Goal: Information Seeking & Learning: Learn about a topic

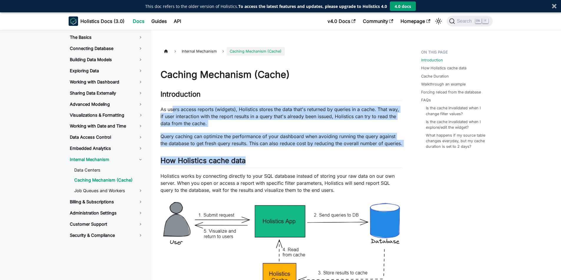
drag, startPoint x: 174, startPoint y: 108, endPoint x: 345, endPoint y: 154, distance: 177.5
click at [359, 146] on p "Query caching can optimize the performance of your dashboard when avoiding runn…" at bounding box center [281, 140] width 242 height 14
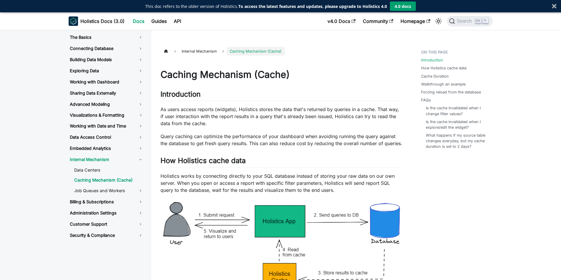
drag, startPoint x: 356, startPoint y: 148, endPoint x: 255, endPoint y: 148, distance: 101.5
click at [260, 147] on p "Query caching can optimize the performance of your dashboard when avoiding runn…" at bounding box center [281, 140] width 242 height 14
click at [242, 146] on p "Query caching can optimize the performance of your dashboard when avoiding runn…" at bounding box center [281, 140] width 242 height 14
click at [121, 193] on link "Job Queues and Workers" at bounding box center [108, 191] width 79 height 10
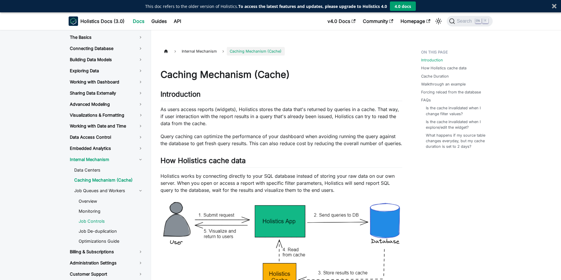
click at [100, 221] on link "Job Controls" at bounding box center [111, 221] width 74 height 9
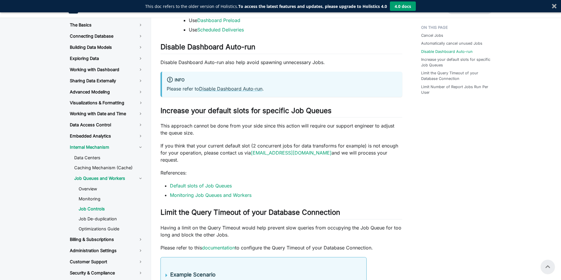
scroll to position [514, 0]
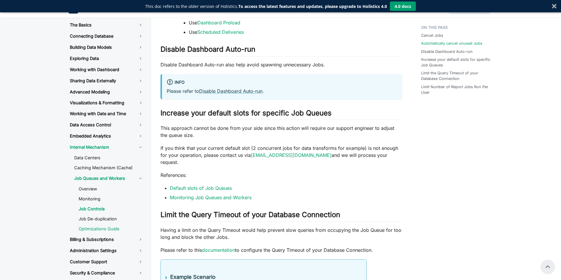
click at [92, 231] on link "Optimizations Guide" at bounding box center [111, 229] width 74 height 9
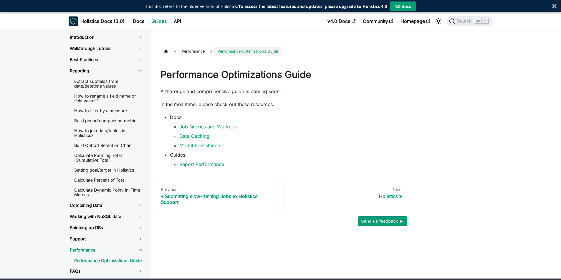
click at [204, 137] on link "Data Caching" at bounding box center [194, 136] width 30 height 6
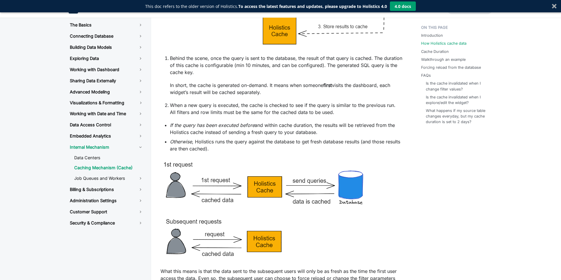
scroll to position [353, 0]
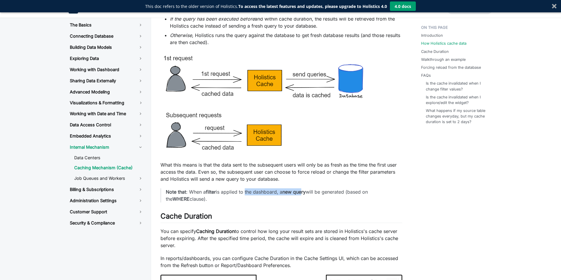
drag, startPoint x: 244, startPoint y: 190, endPoint x: 305, endPoint y: 194, distance: 60.7
drag, startPoint x: 202, startPoint y: 197, endPoint x: 281, endPoint y: 198, distance: 79.2
click at [252, 197] on p "Note that : When a filter is applied to the dashboard, a new query will be gene…" at bounding box center [282, 196] width 232 height 14
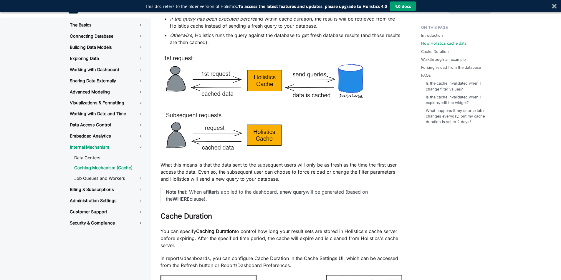
click at [281, 198] on p "Note that : When a filter is applied to the dashboard, a new query will be gene…" at bounding box center [282, 196] width 232 height 14
drag, startPoint x: 243, startPoint y: 198, endPoint x: 214, endPoint y: 199, distance: 29.4
click at [240, 198] on p "Note that : When a filter is applied to the dashboard, a new query will be gene…" at bounding box center [282, 196] width 232 height 14
click at [212, 195] on strong "filter" at bounding box center [211, 192] width 10 height 6
drag, startPoint x: 249, startPoint y: 199, endPoint x: 366, endPoint y: 201, distance: 116.8
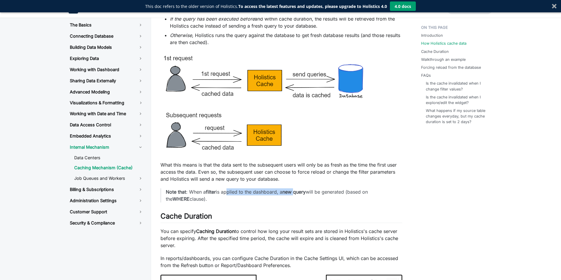
click at [333, 200] on p "Note that : When a filter is applied to the dashboard, a new query will be gene…" at bounding box center [282, 196] width 232 height 14
click at [386, 201] on p "Note that : When a filter is applied to the dashboard, a new query will be gene…" at bounding box center [282, 196] width 232 height 14
drag, startPoint x: 386, startPoint y: 201, endPoint x: 229, endPoint y: 195, distance: 157.3
click at [199, 196] on p "Note that : When a filter is applied to the dashboard, a new query will be gene…" at bounding box center [282, 196] width 232 height 14
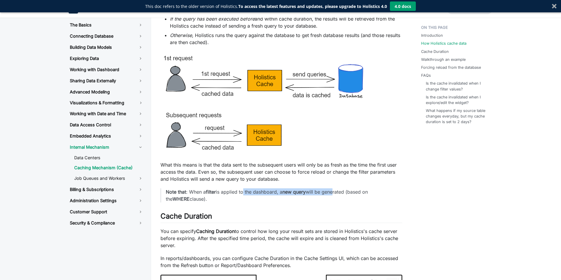
drag, startPoint x: 264, startPoint y: 196, endPoint x: 341, endPoint y: 195, distance: 77.7
click at [338, 196] on p "Note that : When a filter is applied to the dashboard, a new query will be gene…" at bounding box center [282, 196] width 232 height 14
drag, startPoint x: 175, startPoint y: 209, endPoint x: 210, endPoint y: 208, distance: 35.3
click at [193, 203] on p "Note that : When a filter is applied to the dashboard, a new query will be gene…" at bounding box center [282, 196] width 232 height 14
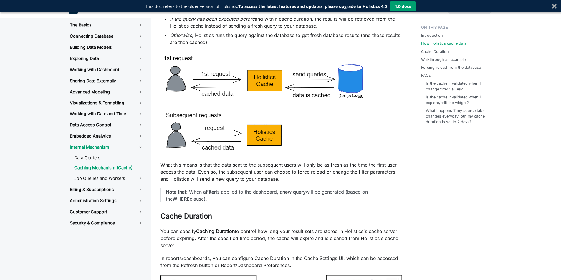
click at [220, 203] on p "Note that : When a filter is applied to the dashboard, a new query will be gene…" at bounding box center [282, 196] width 232 height 14
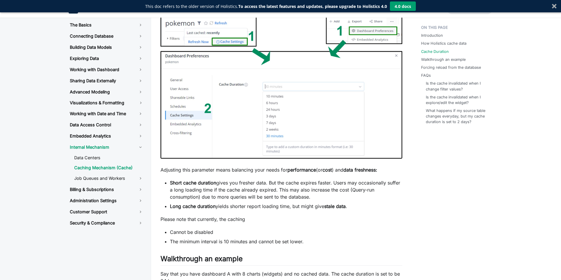
scroll to position [618, 0]
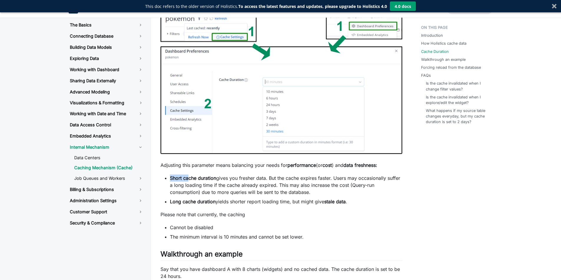
drag, startPoint x: 169, startPoint y: 189, endPoint x: 242, endPoint y: 191, distance: 73.3
click at [227, 190] on ul "Short cache duration gives you fresher data. But the cache expires faster. User…" at bounding box center [281, 190] width 242 height 31
click at [243, 193] on li "Short cache duration gives you fresher data. But the cache expires faster. User…" at bounding box center [286, 185] width 232 height 21
drag, startPoint x: 210, startPoint y: 216, endPoint x: 257, endPoint y: 226, distance: 48.2
click at [227, 218] on div "Caching Mechanism (Cache) Introduction ​ As users access reports (widgets), Hol…" at bounding box center [281, 250] width 242 height 1618
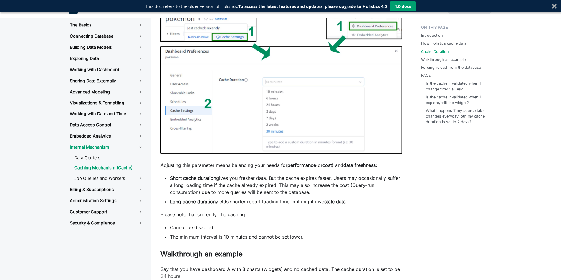
drag, startPoint x: 257, startPoint y: 228, endPoint x: 254, endPoint y: 231, distance: 4.6
click at [255, 230] on div "Caching Mechanism (Cache) Introduction ​ As users access reports (widgets), Hol…" at bounding box center [281, 250] width 242 height 1618
drag, startPoint x: 205, startPoint y: 239, endPoint x: 283, endPoint y: 244, distance: 78.7
click at [216, 239] on ul "Cannot be disabled The minimum interval is 10 minutes and cannot be set lower." at bounding box center [281, 232] width 242 height 16
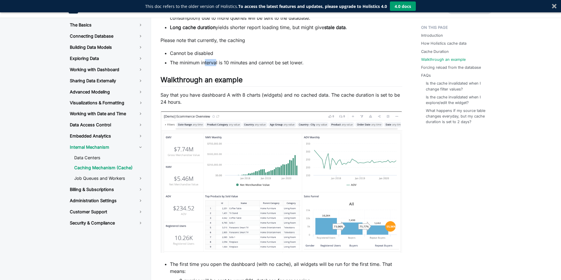
scroll to position [795, 0]
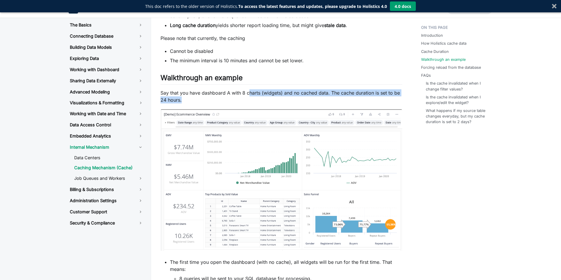
drag, startPoint x: 253, startPoint y: 104, endPoint x: 310, endPoint y: 104, distance: 57.4
click at [298, 104] on p "Say that you have dashboard A with 8 charts (widgets) and no cached data. The c…" at bounding box center [281, 96] width 242 height 14
click at [322, 104] on p "Say that you have dashboard A with 8 charts (widgets) and no cached data. The c…" at bounding box center [281, 96] width 242 height 14
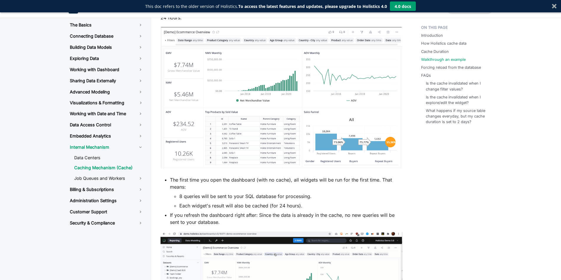
scroll to position [971, 0]
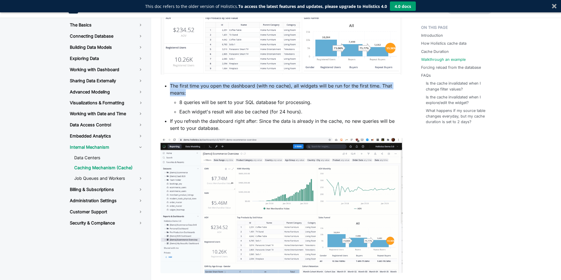
drag, startPoint x: 184, startPoint y: 97, endPoint x: 247, endPoint y: 106, distance: 64.0
click at [240, 102] on li "The first time you open the dashboard (with no cache), all widgets will be run …" at bounding box center [286, 98] width 232 height 33
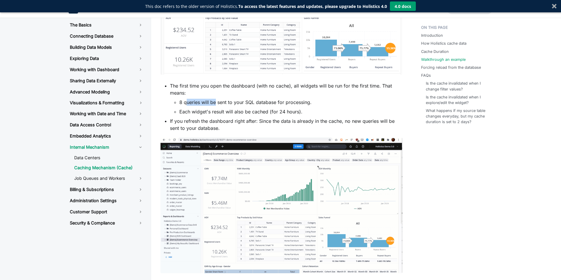
click at [222, 106] on li "8 queries will be sent to your SQL database for processing." at bounding box center [290, 102] width 223 height 7
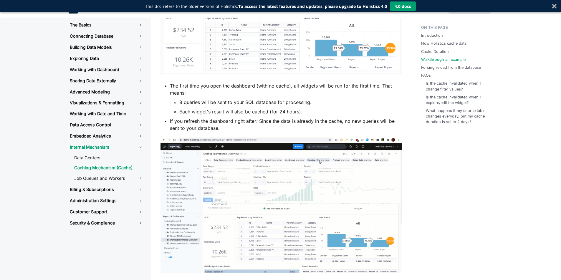
click at [259, 106] on li "8 queries will be sent to your SQL database for processing." at bounding box center [290, 102] width 223 height 7
click at [232, 132] on li "If you refresh the dashboard right after: Since the data is already in the cach…" at bounding box center [286, 125] width 232 height 14
click at [247, 132] on li "If you refresh the dashboard right after: Since the data is already in the cach…" at bounding box center [286, 125] width 232 height 14
click at [262, 115] on li "Each widget's result will also be cached (for 24 hours)." at bounding box center [290, 111] width 223 height 7
click at [275, 115] on li "Each widget's result will also be cached (for 24 hours)." at bounding box center [290, 111] width 223 height 7
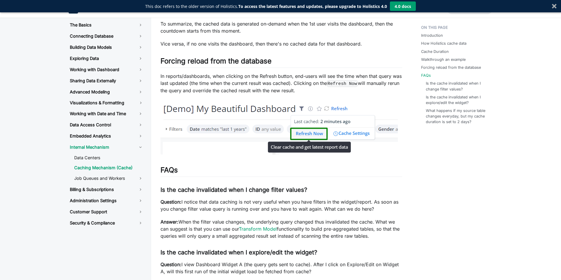
scroll to position [1413, 0]
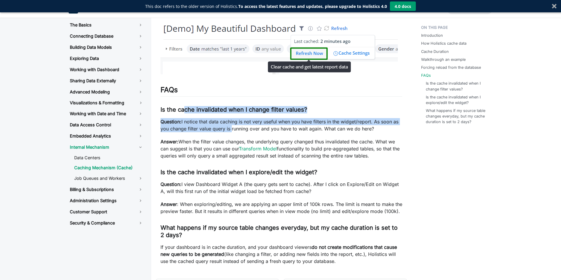
drag, startPoint x: 185, startPoint y: 114, endPoint x: 221, endPoint y: 146, distance: 47.6
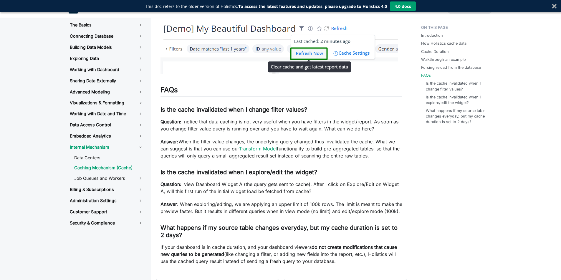
click at [227, 157] on p "Answer: When the filter value changes, the underlying query changed thus invali…" at bounding box center [281, 148] width 242 height 21
drag, startPoint x: 200, startPoint y: 139, endPoint x: 276, endPoint y: 138, distance: 76.8
click at [273, 132] on p "Question: I notice that data caching is not very useful when you have filters i…" at bounding box center [281, 125] width 242 height 14
click at [276, 132] on p "Question: I notice that data caching is not very useful when you have filters i…" at bounding box center [281, 125] width 242 height 14
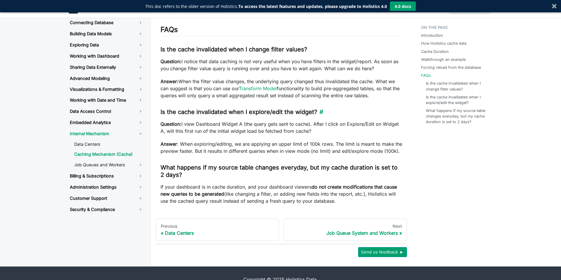
scroll to position [1492, 0]
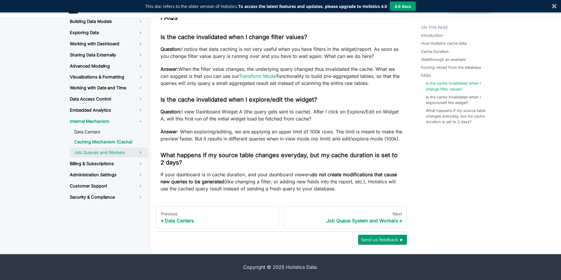
click at [99, 154] on link "Job Queues and Workers" at bounding box center [108, 153] width 79 height 10
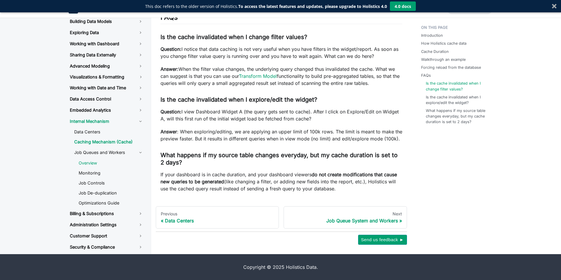
click at [91, 164] on link "Overview" at bounding box center [111, 163] width 74 height 9
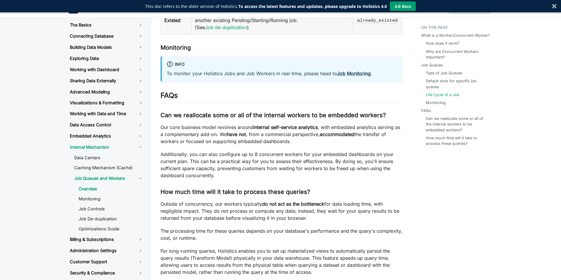
scroll to position [1324, 0]
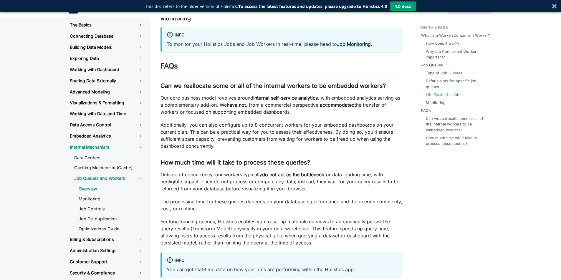
drag, startPoint x: 207, startPoint y: 126, endPoint x: 278, endPoint y: 127, distance: 71.2
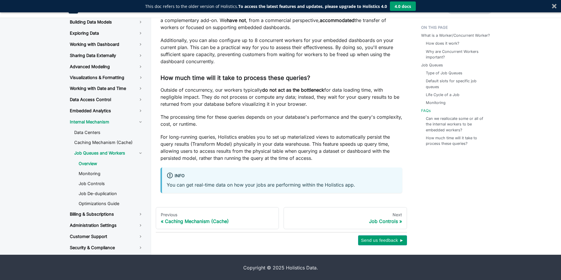
scroll to position [1669, 0]
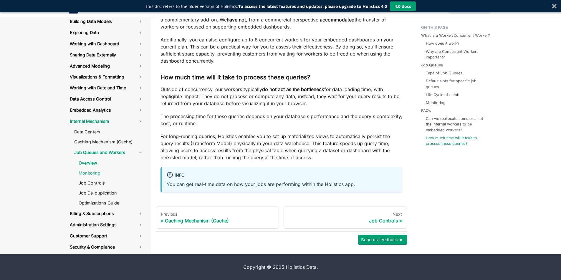
click at [87, 175] on link "Monitoring" at bounding box center [111, 173] width 74 height 9
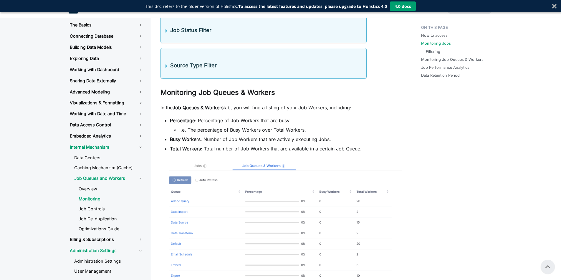
scroll to position [353, 0]
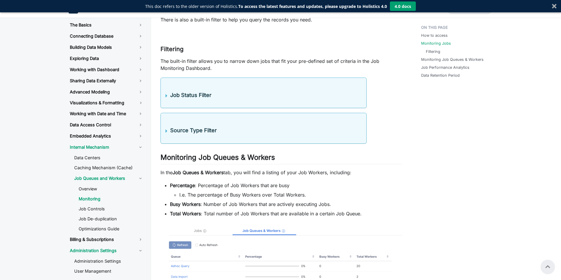
click at [219, 121] on img at bounding box center [281, 75] width 242 height 92
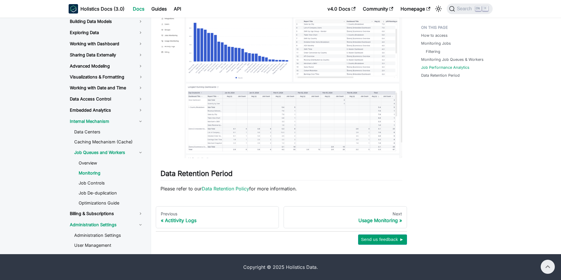
scroll to position [989, 0]
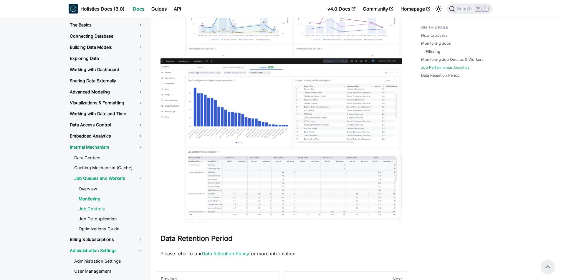
click at [92, 210] on link "Job Controls" at bounding box center [111, 209] width 74 height 9
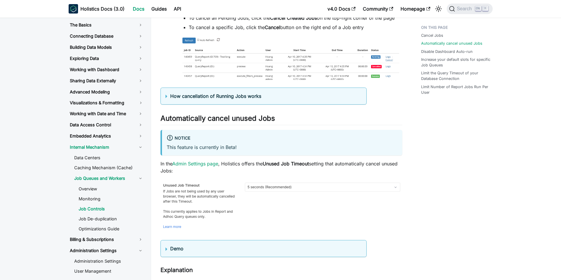
scroll to position [177, 0]
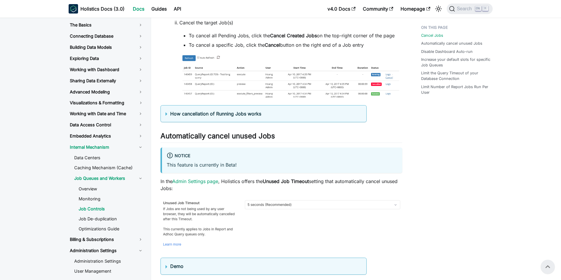
click at [299, 97] on img at bounding box center [290, 75] width 223 height 44
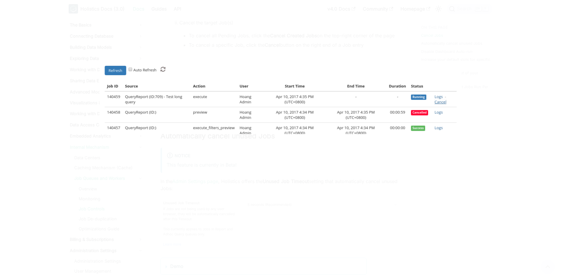
click at [255, 202] on div at bounding box center [280, 140] width 561 height 280
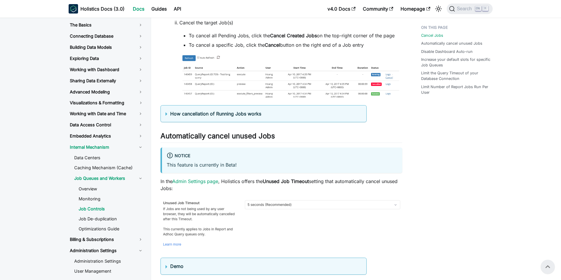
click at [274, 97] on img at bounding box center [290, 75] width 223 height 44
click at [363, 97] on img at bounding box center [290, 75] width 223 height 44
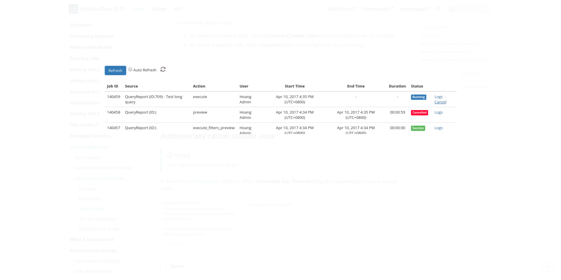
click at [362, 241] on div at bounding box center [280, 140] width 561 height 280
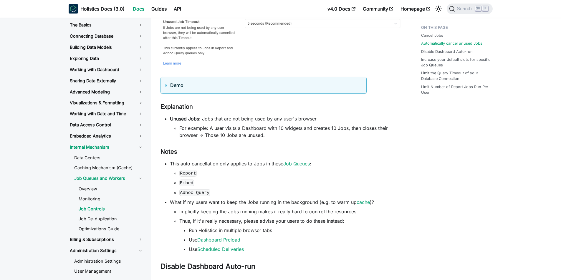
scroll to position [401, 0]
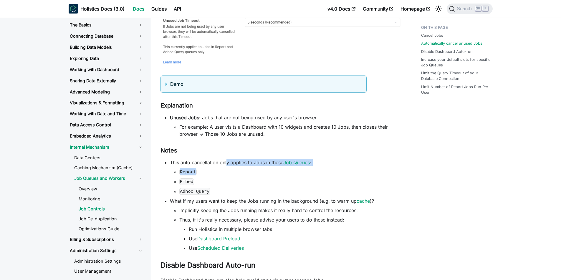
drag, startPoint x: 215, startPoint y: 166, endPoint x: 247, endPoint y: 164, distance: 32.7
click at [237, 164] on li "This auto cancellation only applies to Jobs in these Job Queues : Report Embed …" at bounding box center [286, 177] width 232 height 36
click at [247, 164] on li "This auto cancellation only applies to Jobs in these Job Queues : Report Embed …" at bounding box center [286, 177] width 232 height 36
click at [301, 164] on link "Job Queues" at bounding box center [296, 163] width 26 height 6
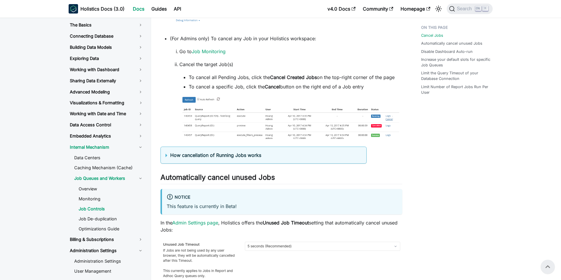
scroll to position [88, 0]
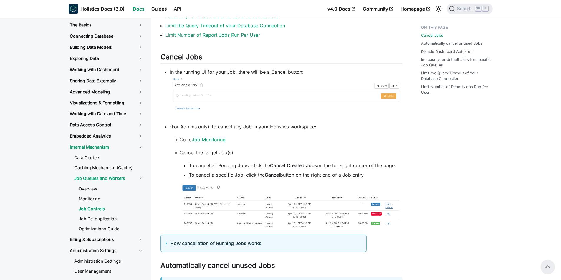
click at [369, 217] on img at bounding box center [290, 205] width 223 height 44
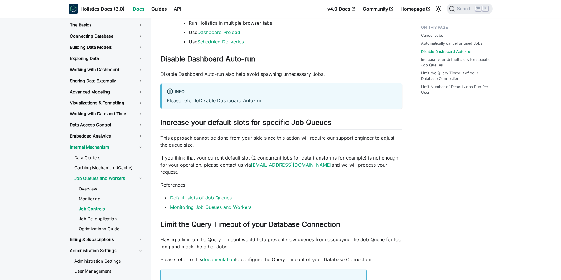
scroll to position [530, 0]
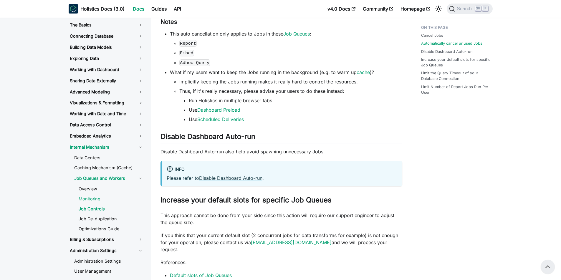
click at [95, 199] on link "Monitoring" at bounding box center [111, 199] width 74 height 9
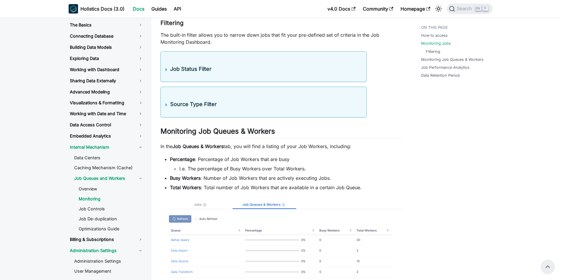
scroll to position [265, 0]
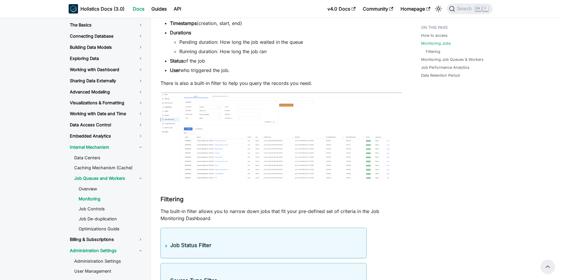
click at [294, 185] on img at bounding box center [281, 139] width 242 height 92
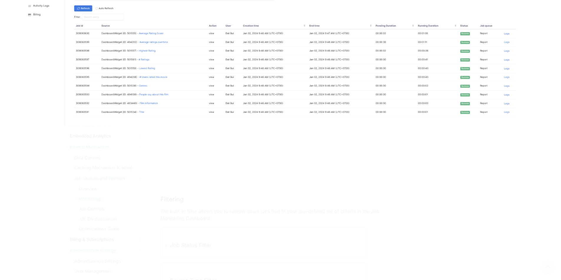
click at [333, 248] on div at bounding box center [280, 140] width 561 height 280
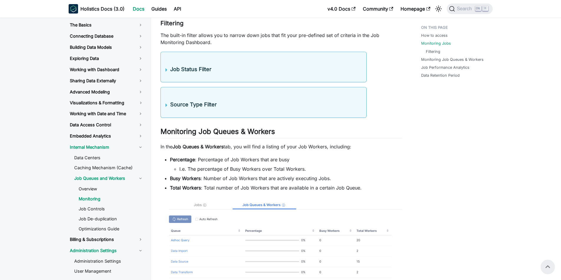
scroll to position [441, 0]
click at [169, 73] on summary "Job Status Filter" at bounding box center [263, 69] width 196 height 7
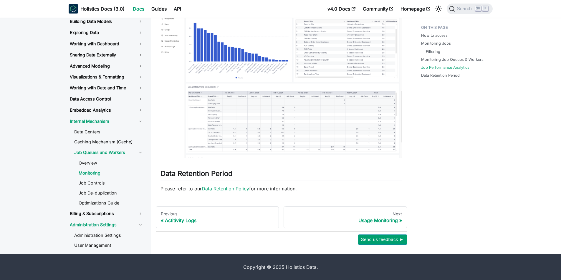
scroll to position [1328, 0]
click at [351, 217] on link "Next Usage Monitoring" at bounding box center [344, 218] width 123 height 22
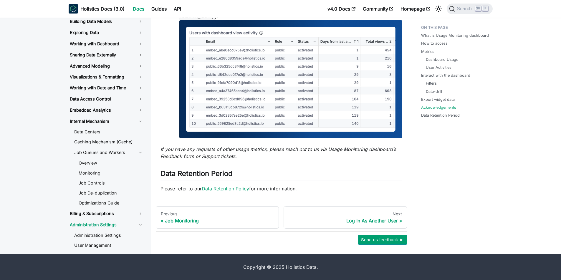
scroll to position [856, 0]
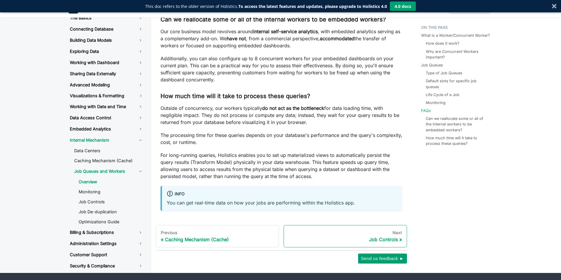
scroll to position [1669, 0]
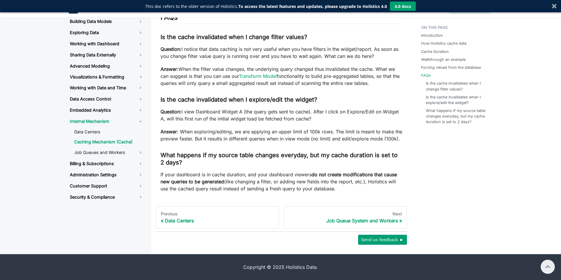
scroll to position [1404, 0]
